Goal: Task Accomplishment & Management: Complete application form

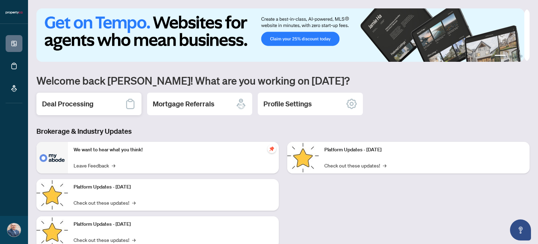
click at [87, 102] on h2 "Deal Processing" at bounding box center [68, 104] width 52 height 10
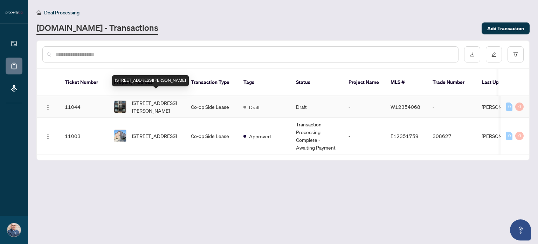
click at [168, 99] on span "[STREET_ADDRESS][PERSON_NAME]" at bounding box center [156, 106] width 48 height 15
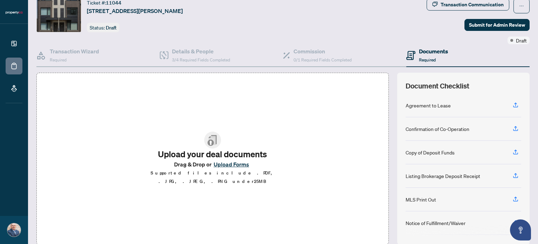
scroll to position [49, 0]
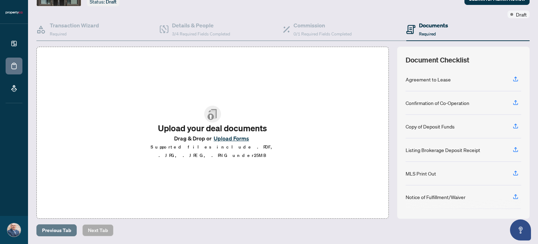
click at [62, 228] on span "Previous Tab" at bounding box center [56, 229] width 29 height 11
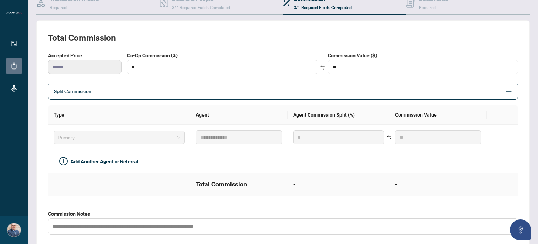
scroll to position [49, 0]
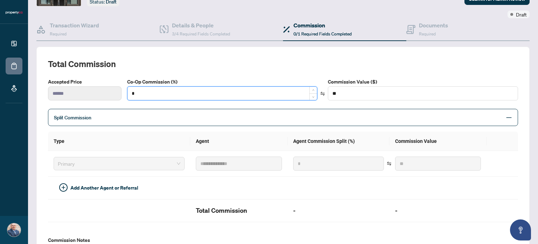
drag, startPoint x: 140, startPoint y: 89, endPoint x: 130, endPoint y: 92, distance: 10.1
click at [130, 92] on input "*" at bounding box center [223, 93] width 190 height 13
type input "*"
type input "******"
type input "**"
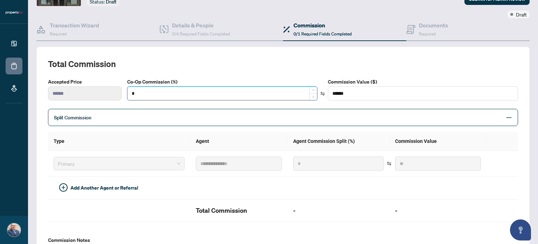
type input "******"
type input "**"
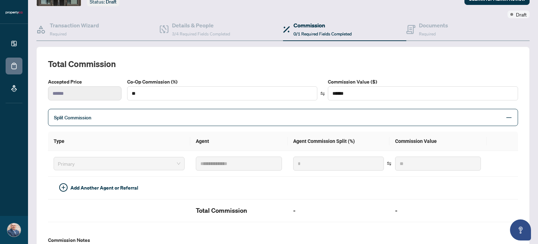
click at [135, 135] on th "Type" at bounding box center [119, 140] width 142 height 19
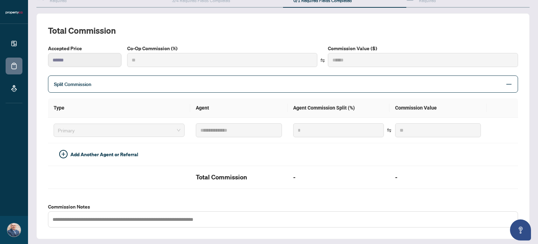
type input "***"
type input "******"
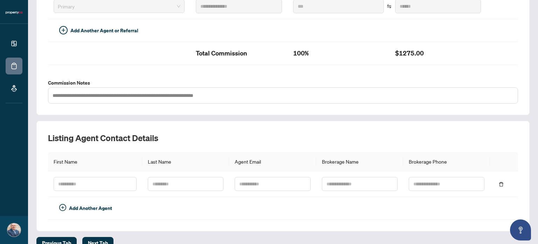
scroll to position [217, 0]
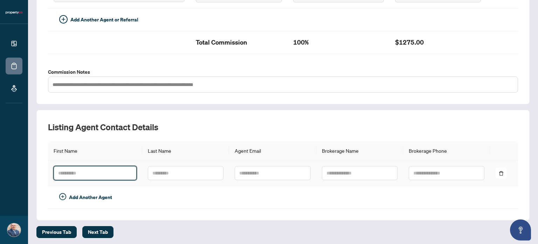
click at [95, 169] on input "text" at bounding box center [95, 173] width 83 height 14
click at [90, 176] on input "text" at bounding box center [95, 173] width 83 height 14
click at [91, 172] on input "text" at bounding box center [95, 173] width 83 height 14
paste input "**********"
drag, startPoint x: 90, startPoint y: 173, endPoint x: 73, endPoint y: 174, distance: 17.2
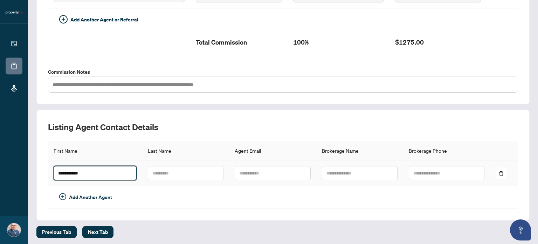
click at [73, 174] on input "**********" at bounding box center [95, 173] width 83 height 14
type input "*****"
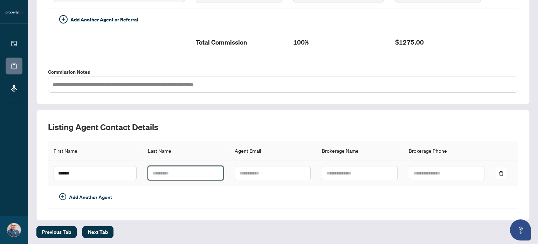
click at [165, 171] on input "text" at bounding box center [186, 173] width 76 height 14
click at [161, 171] on input "text" at bounding box center [186, 173] width 76 height 14
paste input "*****"
type input "*****"
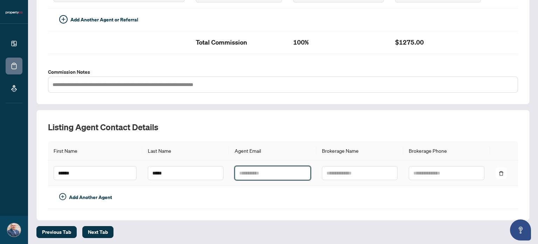
click at [246, 170] on input "text" at bounding box center [273, 173] width 76 height 14
click at [238, 171] on input "text" at bounding box center [273, 173] width 76 height 14
paste input "**********"
type input "**********"
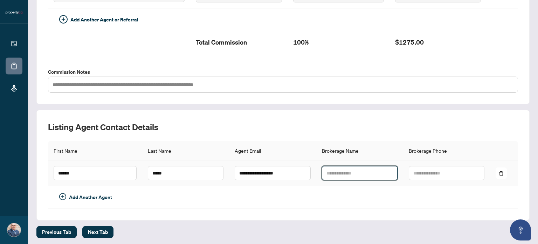
paste input "**********"
type input "**********"
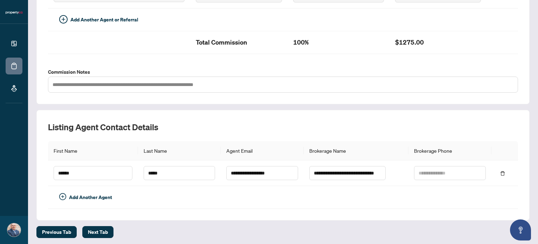
scroll to position [0, 0]
click at [422, 171] on input "text" at bounding box center [450, 173] width 72 height 14
paste input "**********"
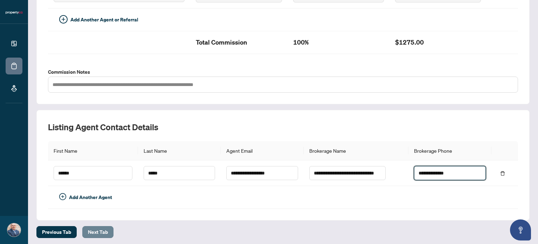
type input "**********"
click at [98, 228] on span "Next Tab" at bounding box center [98, 231] width 20 height 11
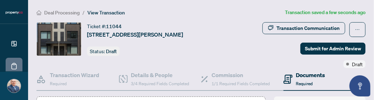
drag, startPoint x: 174, startPoint y: 26, endPoint x: 163, endPoint y: 28, distance: 10.8
click at [163, 28] on div "Ticket #: [STREET_ADDRESS][PERSON_NAME]" at bounding box center [135, 30] width 96 height 16
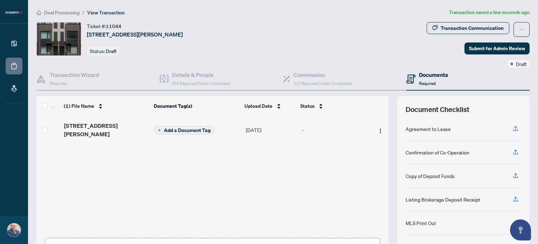
click at [513, 220] on icon "button" at bounding box center [516, 222] width 6 height 6
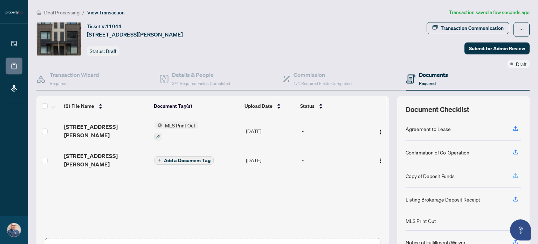
click at [513, 173] on icon "button" at bounding box center [516, 175] width 6 height 6
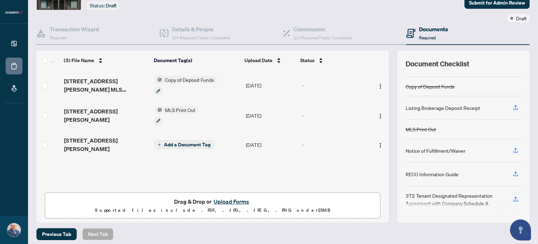
scroll to position [49, 0]
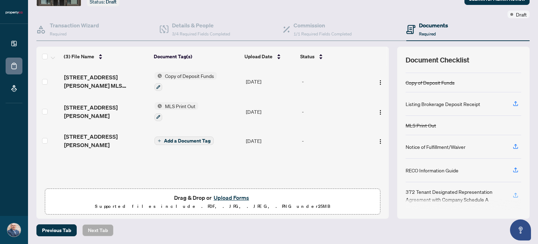
click at [513, 194] on icon "button" at bounding box center [516, 195] width 6 height 6
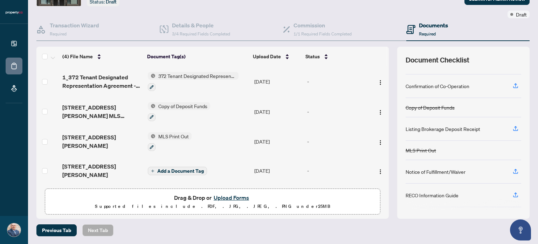
scroll to position [42, 0]
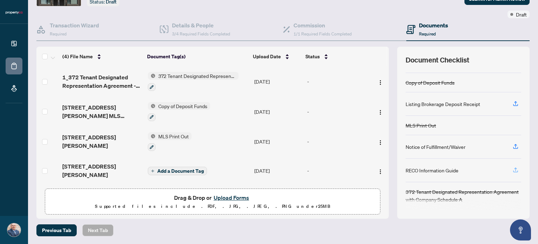
click at [513, 167] on icon "button" at bounding box center [516, 170] width 6 height 6
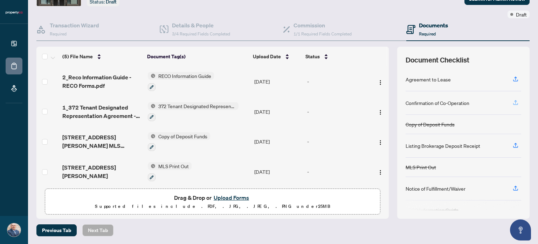
click at [513, 101] on icon "button" at bounding box center [516, 102] width 6 height 6
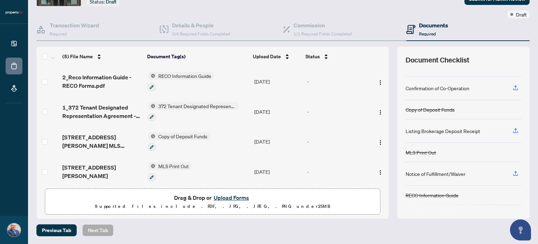
scroll to position [3, 0]
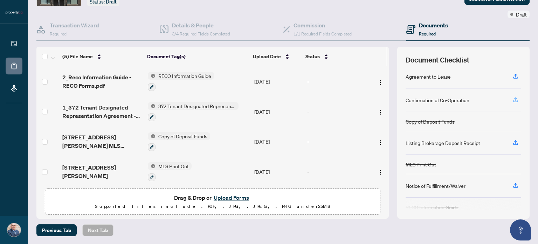
click at [513, 97] on icon "button" at bounding box center [516, 99] width 6 height 6
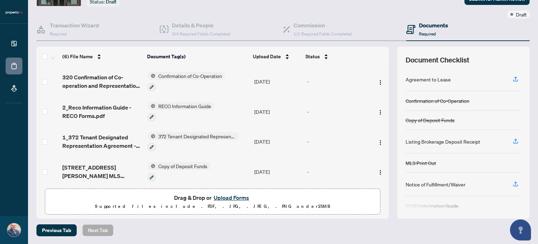
scroll to position [14, 0]
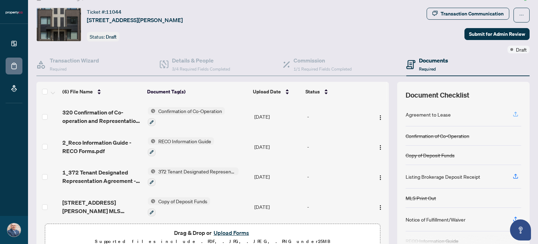
click at [513, 113] on icon "button" at bounding box center [516, 114] width 6 height 6
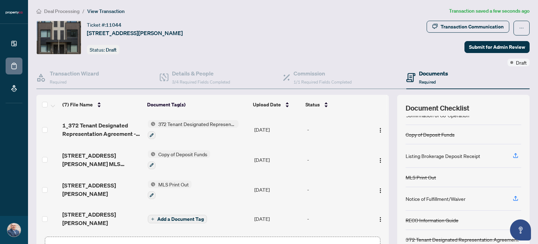
scroll to position [0, 0]
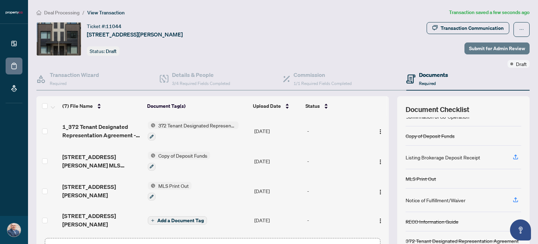
click at [489, 47] on span "Submit for Admin Review" at bounding box center [497, 48] width 56 height 11
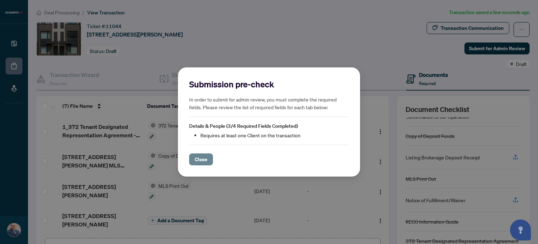
click at [201, 162] on span "Close" at bounding box center [201, 159] width 13 height 11
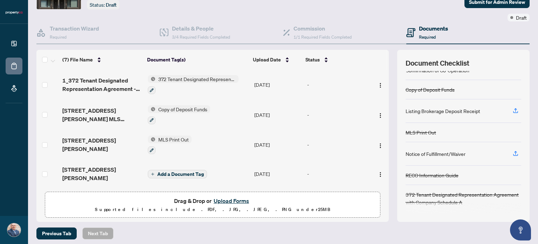
scroll to position [49, 0]
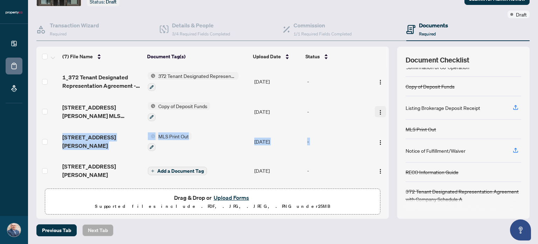
drag, startPoint x: 381, startPoint y: 144, endPoint x: 373, endPoint y: 109, distance: 35.7
click at [373, 109] on tbody "1_DigiSign_2_DigiSign_146_William_Duncan_Rd_4_-_OFFER_WITH_SCHEDULE_C.pdf Agree…" at bounding box center [212, 80] width 353 height 208
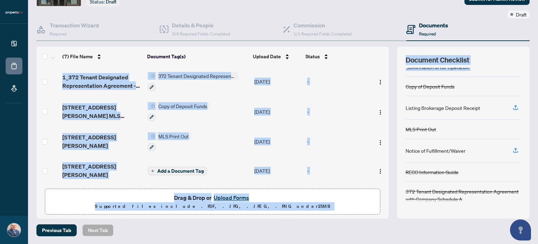
drag, startPoint x: 385, startPoint y: 127, endPoint x: 388, endPoint y: 76, distance: 50.3
click at [388, 76] on div "(7) File Name Document Tag(s) Upload Date Status 1_DigiSign_2_DigiSign_146_Will…" at bounding box center [283, 133] width 494 height 172
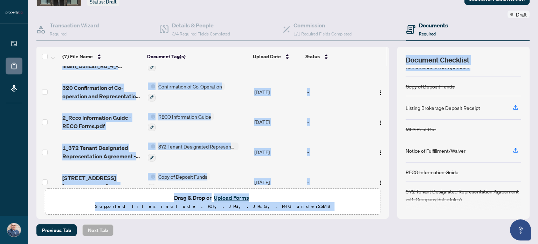
scroll to position [0, 0]
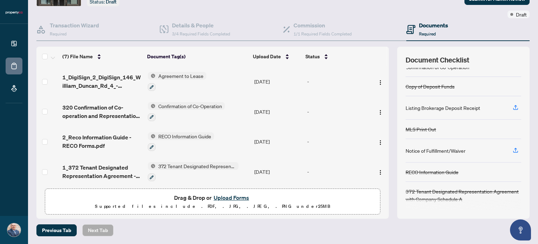
drag, startPoint x: 363, startPoint y: 228, endPoint x: 369, endPoint y: 223, distance: 7.7
click at [363, 228] on div "Previous Tab Next Tab" at bounding box center [283, 230] width 494 height 12
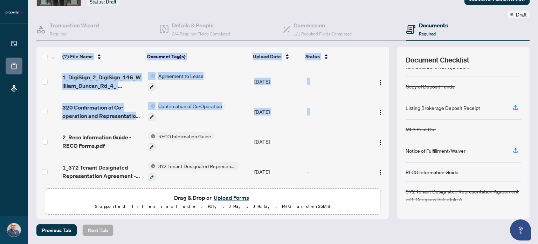
drag, startPoint x: 381, startPoint y: 109, endPoint x: 387, endPoint y: 65, distance: 43.8
click at [387, 65] on div "(7) File Name Document Tag(s) Upload Date Status 1_DigiSign_2_DigiSign_146_Will…" at bounding box center [283, 133] width 494 height 172
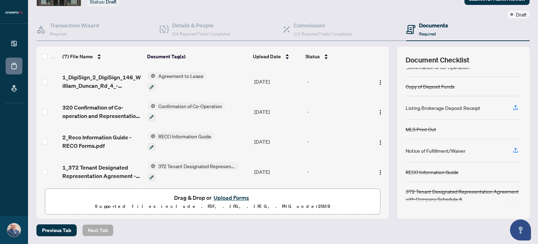
click at [419, 26] on h4 "Documents" at bounding box center [433, 25] width 29 height 8
click at [409, 27] on icon at bounding box center [410, 27] width 3 height 1
click at [428, 21] on h4 "Documents" at bounding box center [433, 25] width 29 height 8
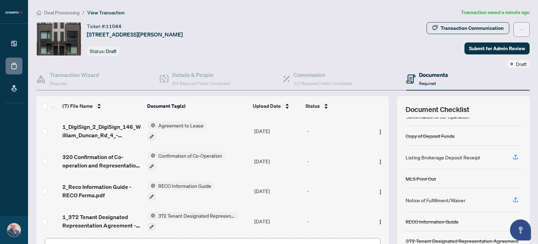
click at [520, 28] on icon "ellipsis" at bounding box center [522, 29] width 5 height 5
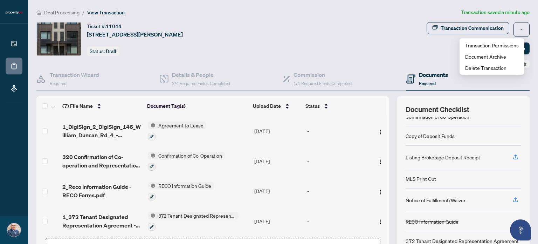
click at [116, 12] on span "View Transaction" at bounding box center [106, 12] width 38 height 6
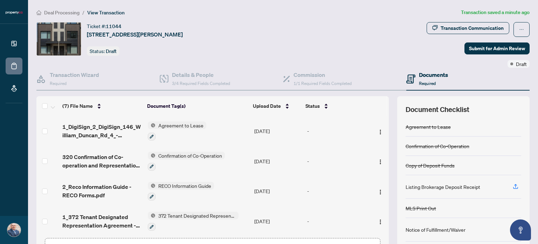
click at [116, 12] on span "View Transaction" at bounding box center [106, 12] width 38 height 6
click at [321, 51] on div "Ticket #: 11044 [STREET_ADDRESS][PERSON_NAME] Status: Draft" at bounding box center [230, 39] width 388 height 34
click at [488, 46] on span "Submit for Admin Review" at bounding box center [497, 48] width 56 height 11
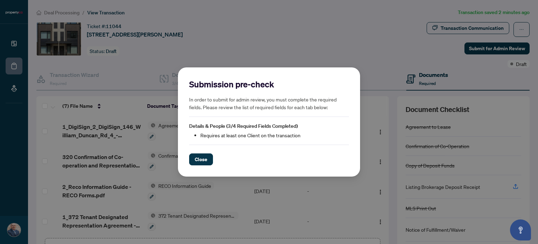
click at [284, 127] on span "Details & People (3/4 Required Fields Completed)" at bounding box center [243, 126] width 109 height 6
click at [231, 137] on li "Requires at least one Client on the transaction" at bounding box center [275, 135] width 149 height 8
click at [202, 158] on span "Close" at bounding box center [201, 159] width 13 height 11
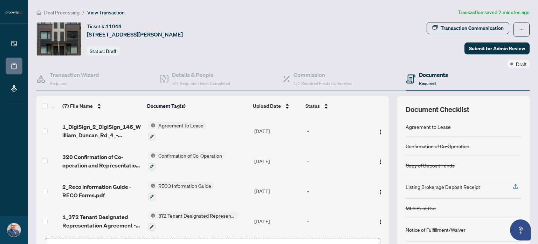
click at [109, 11] on span "View Transaction" at bounding box center [106, 12] width 38 height 6
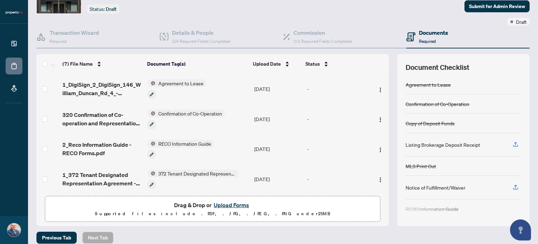
scroll to position [49, 0]
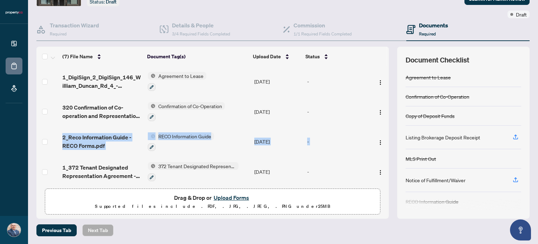
drag, startPoint x: 381, startPoint y: 122, endPoint x: 379, endPoint y: 150, distance: 28.2
click at [379, 150] on tbody "1_DigiSign_2_DigiSign_146_William_Duncan_Rd_4_-_OFFER_WITH_SCHEDULE_C.pdf Agree…" at bounding box center [212, 170] width 353 height 208
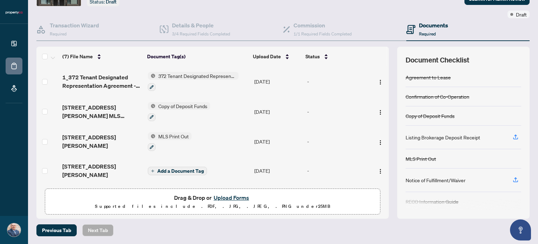
scroll to position [0, 0]
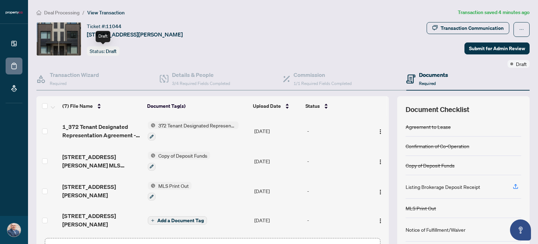
click at [112, 49] on span "Draft" at bounding box center [111, 51] width 11 height 6
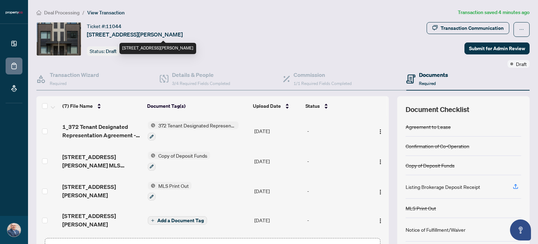
click at [121, 33] on span "[STREET_ADDRESS][PERSON_NAME]" at bounding box center [135, 34] width 96 height 8
click at [121, 26] on span "11044" at bounding box center [114, 26] width 16 height 6
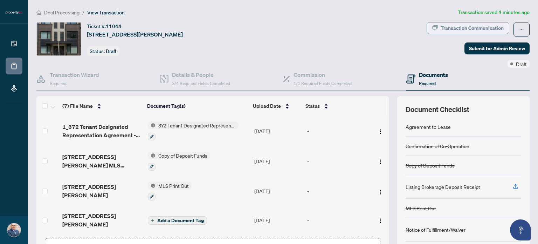
click at [453, 28] on div "Transaction Communication" at bounding box center [472, 27] width 63 height 11
type textarea "**********"
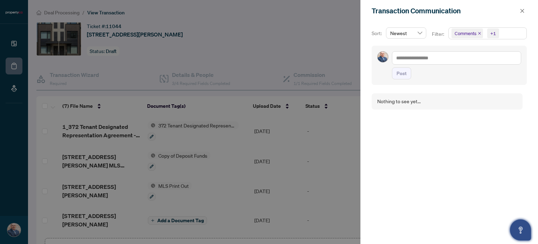
click at [520, 231] on icon "Open asap" at bounding box center [521, 229] width 9 height 9
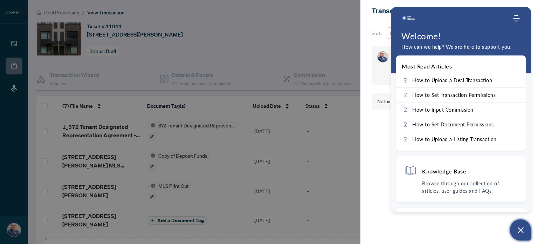
click at [424, 18] on div at bounding box center [457, 18] width 110 height 14
click at [437, 169] on h4 "Knowledge Base" at bounding box center [444, 170] width 44 height 7
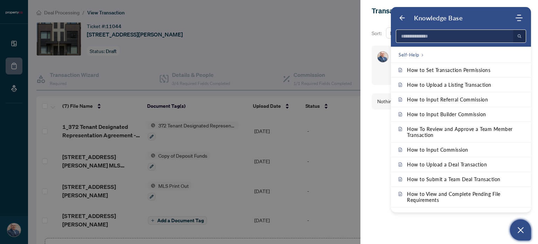
click at [409, 36] on input at bounding box center [453, 36] width 113 height 13
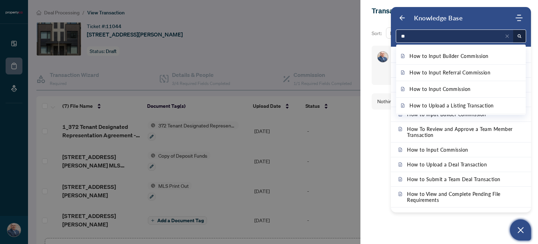
type input "*"
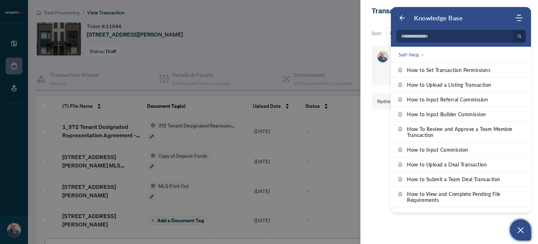
click at [345, 27] on div at bounding box center [269, 122] width 538 height 244
click at [401, 15] on icon "Back" at bounding box center [402, 17] width 7 height 7
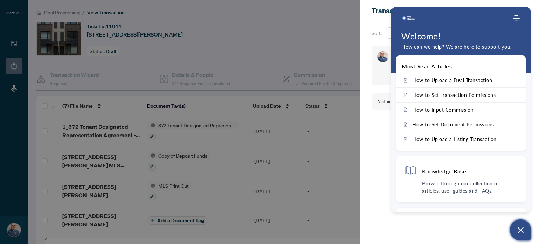
click at [515, 225] on button "Open asap" at bounding box center [520, 229] width 21 height 21
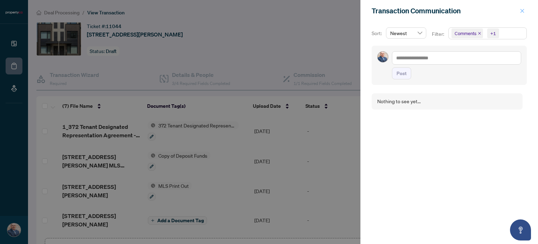
click at [522, 8] on icon "close" at bounding box center [522, 10] width 5 height 5
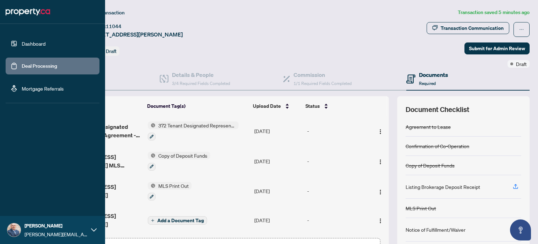
click at [92, 229] on icon at bounding box center [94, 229] width 6 height 3
click at [92, 229] on icon at bounding box center [94, 230] width 6 height 6
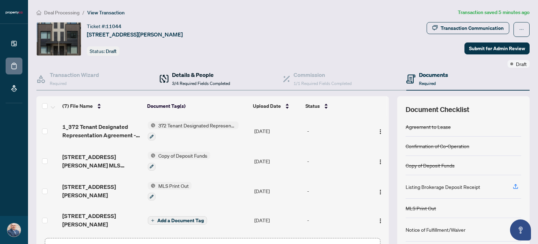
click at [192, 73] on h4 "Details & People" at bounding box center [201, 74] width 58 height 8
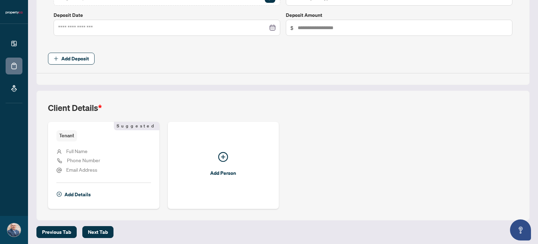
scroll to position [324, 0]
click at [84, 191] on span "Add Details" at bounding box center [78, 194] width 26 height 11
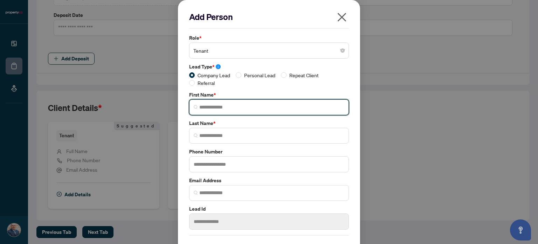
click at [204, 105] on input "search" at bounding box center [271, 106] width 145 height 7
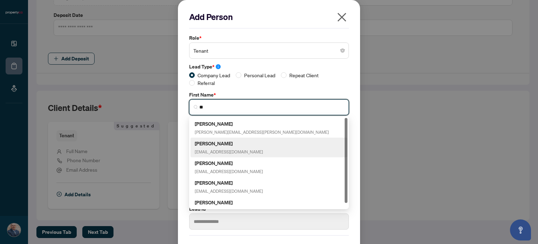
click at [219, 140] on h5 "[PERSON_NAME]" at bounding box center [229, 143] width 68 height 8
type input "**********"
type input "******"
type input "**********"
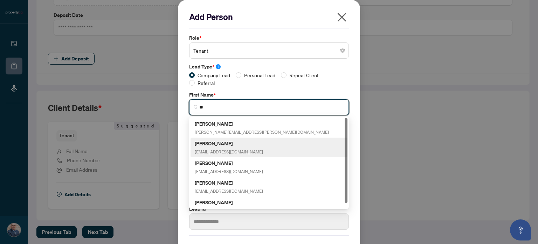
type input "*******"
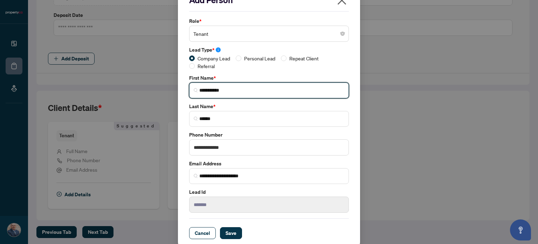
scroll to position [22, 0]
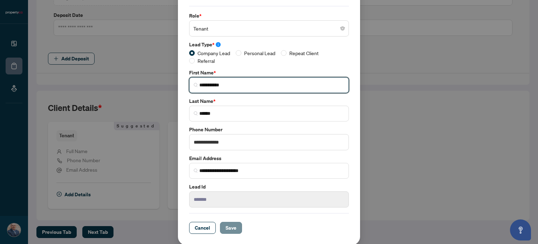
type input "**********"
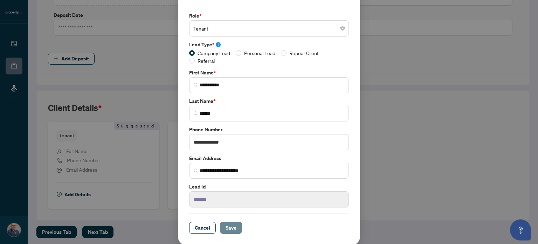
click at [228, 224] on span "Save" at bounding box center [231, 227] width 11 height 11
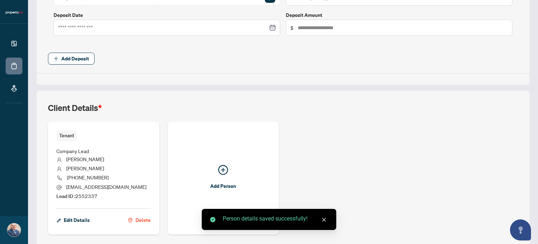
scroll to position [350, 0]
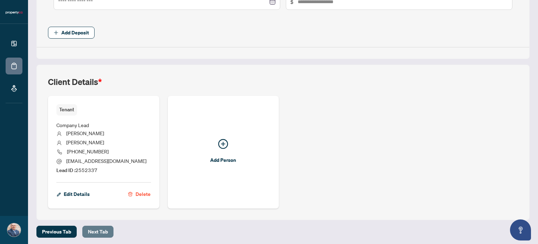
click at [96, 227] on span "Next Tab" at bounding box center [98, 231] width 20 height 11
type textarea "**********"
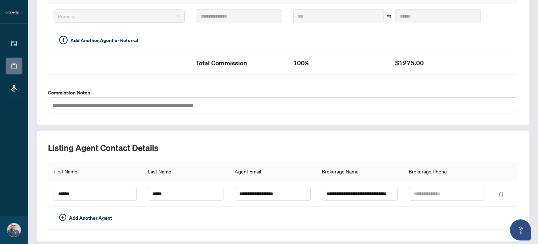
scroll to position [217, 0]
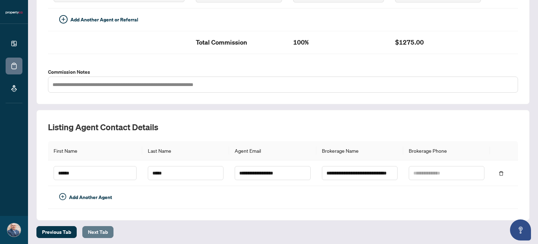
click at [97, 231] on span "Next Tab" at bounding box center [98, 231] width 20 height 11
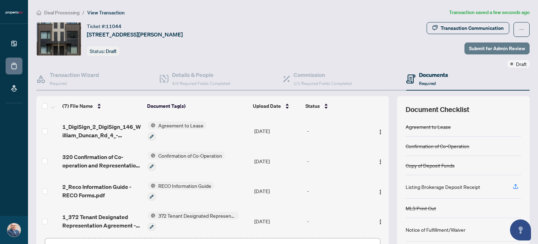
click at [485, 47] on span "Submit for Admin Review" at bounding box center [497, 48] width 56 height 11
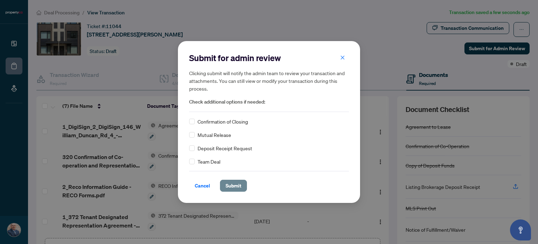
click at [228, 184] on span "Submit" at bounding box center [234, 185] width 16 height 11
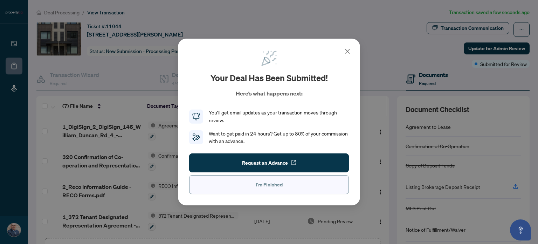
click at [254, 185] on button "I'm Finished" at bounding box center [269, 184] width 160 height 19
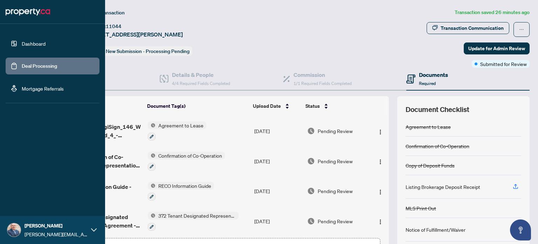
click at [35, 14] on img at bounding box center [28, 11] width 45 height 11
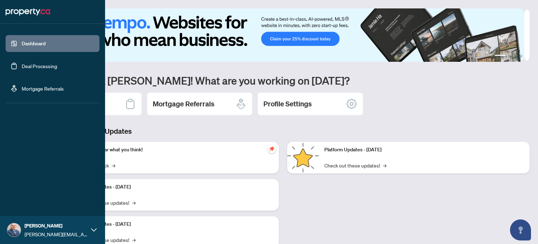
click at [35, 14] on img at bounding box center [28, 11] width 45 height 11
click at [40, 41] on link "Dashboard" at bounding box center [34, 43] width 24 height 6
click at [38, 63] on link "Deal Processing" at bounding box center [39, 66] width 35 height 6
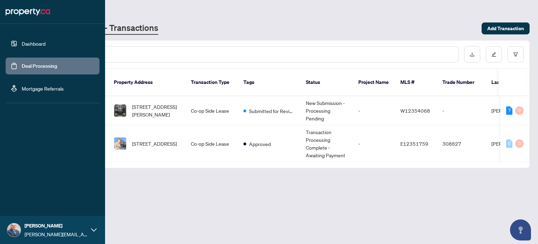
click at [35, 46] on link "Dashboard" at bounding box center [34, 43] width 24 height 6
